Goal: Check status: Check status

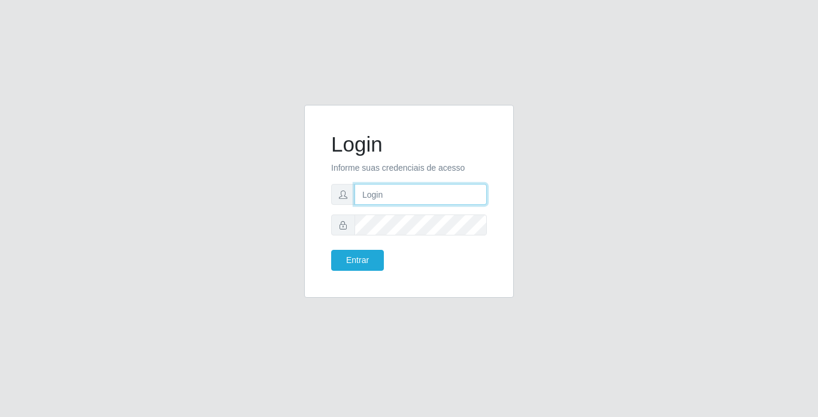
drag, startPoint x: 0, startPoint y: 0, endPoint x: 405, endPoint y: 195, distance: 449.8
click at [405, 195] on input "text" at bounding box center [420, 194] width 132 height 21
type input "[PERSON_NAME]"
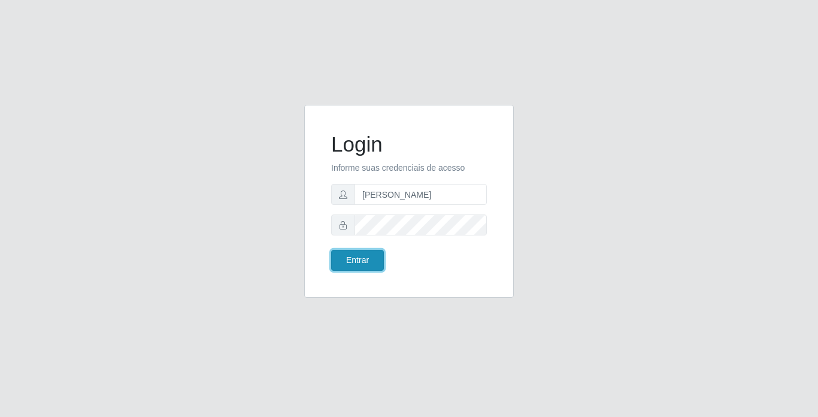
click at [342, 251] on button "Entrar" at bounding box center [357, 260] width 53 height 21
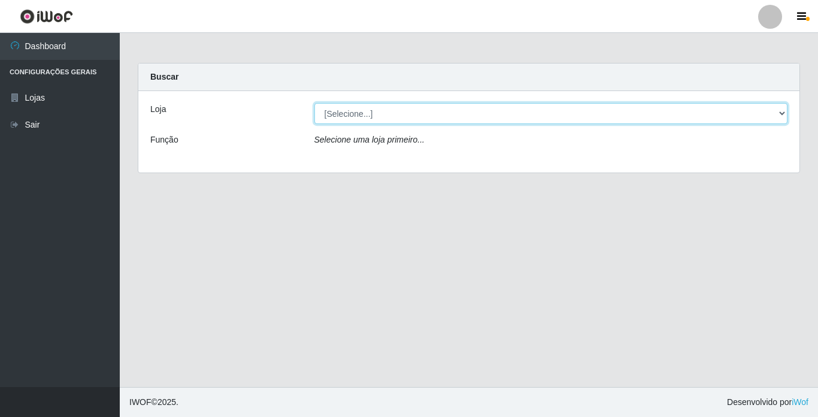
click at [575, 108] on select "[Selecione...] Bemais Supermercados - [GEOGRAPHIC_DATA]" at bounding box center [551, 113] width 474 height 21
select select "250"
click at [314, 103] on select "[Selecione...] Bemais Supermercados - [GEOGRAPHIC_DATA]" at bounding box center [551, 113] width 474 height 21
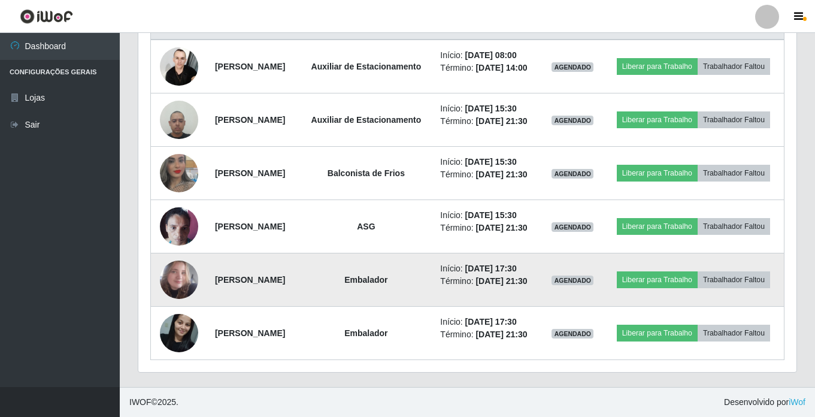
scroll to position [419, 0]
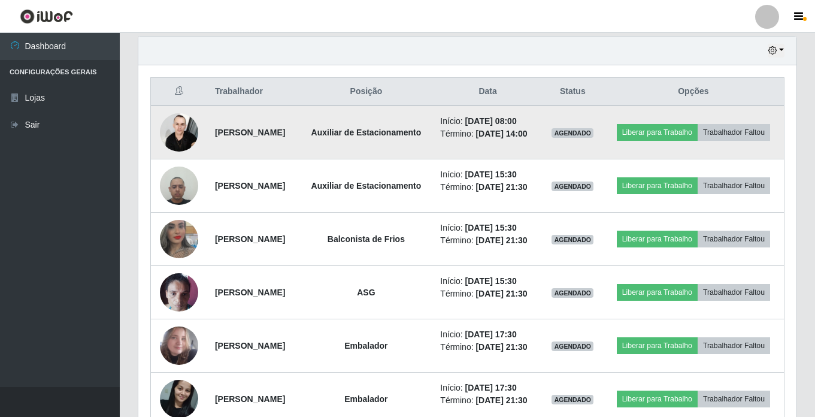
click at [184, 148] on img at bounding box center [179, 132] width 38 height 51
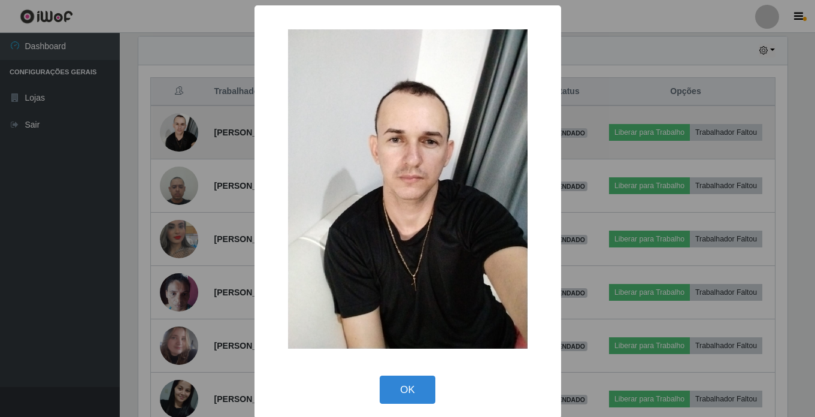
scroll to position [248, 652]
click at [184, 148] on div "× OK Cancel" at bounding box center [409, 208] width 818 height 417
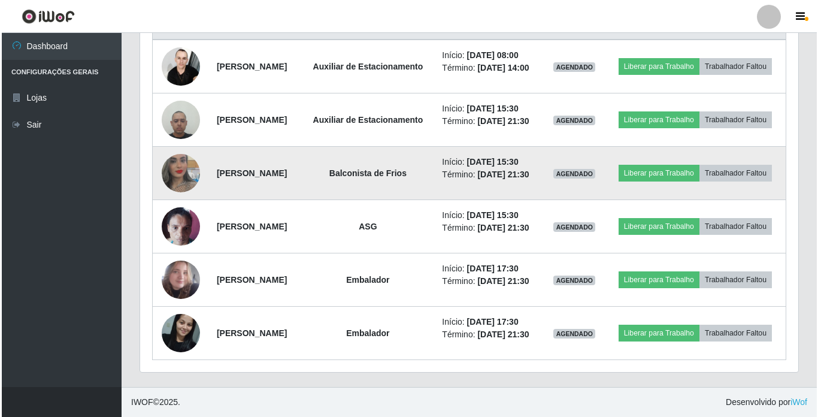
scroll to position [599, 0]
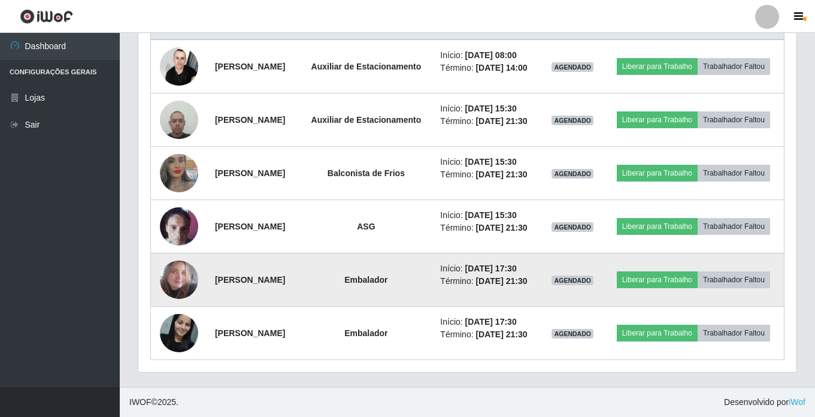
click at [172, 257] on img at bounding box center [179, 279] width 38 height 45
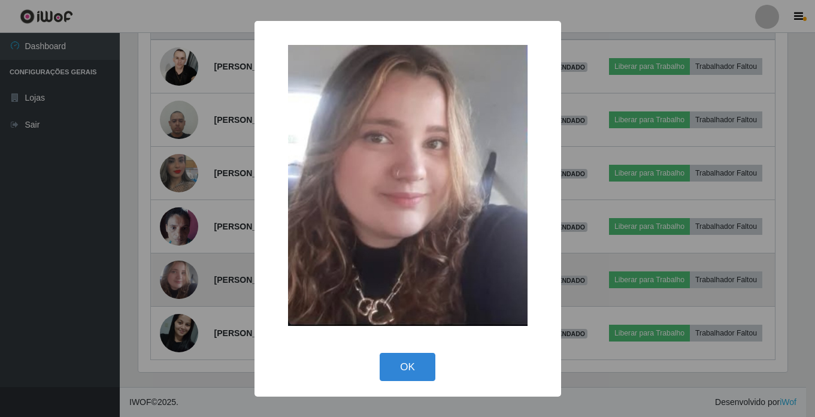
scroll to position [248, 652]
click at [172, 254] on div "× OK Cancel" at bounding box center [409, 208] width 818 height 417
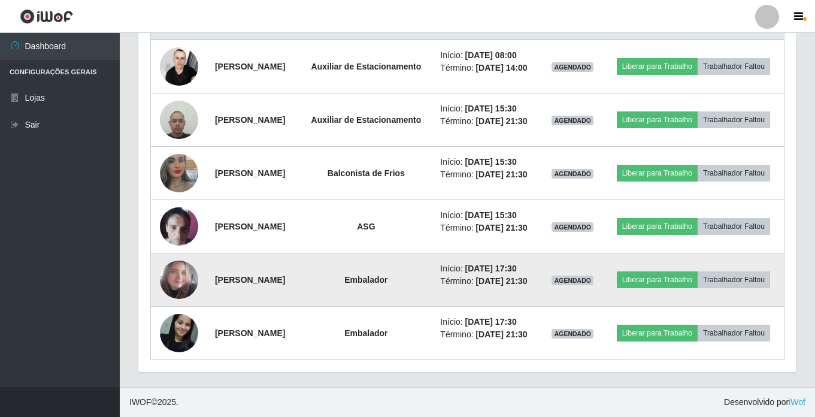
scroll to position [248, 658]
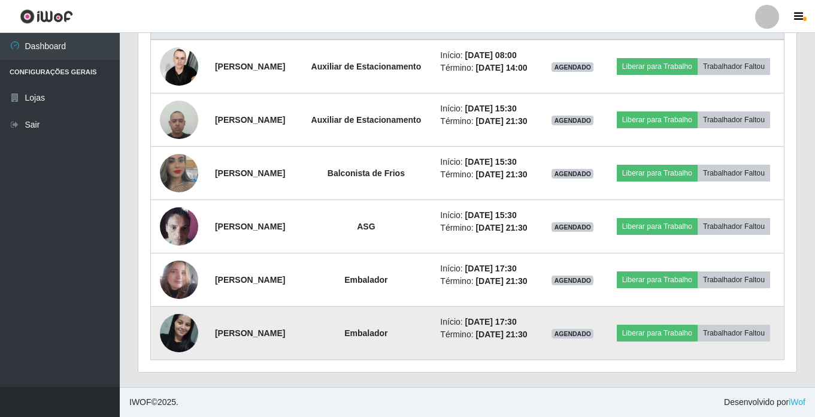
click at [175, 342] on img at bounding box center [179, 332] width 38 height 51
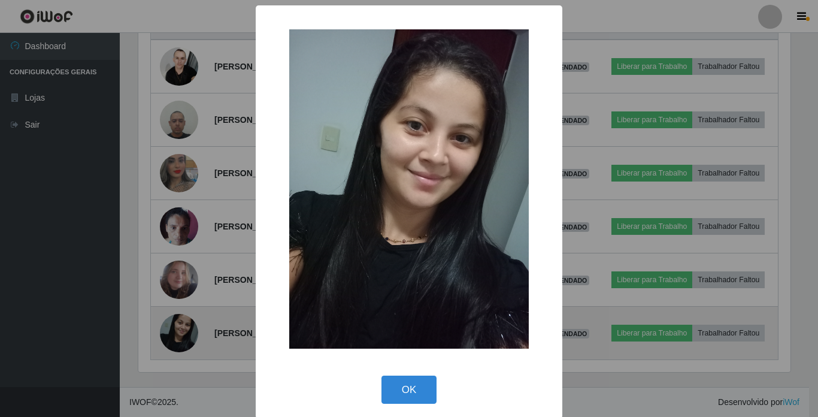
click at [175, 342] on div "× OK Cancel" at bounding box center [409, 208] width 818 height 417
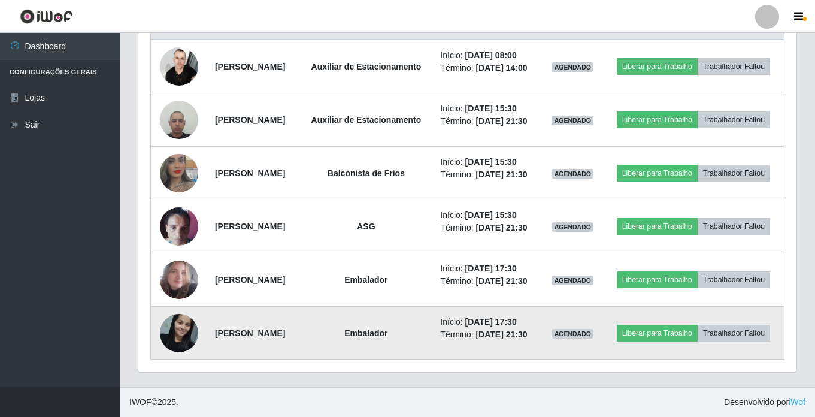
scroll to position [248, 658]
